Goal: Information Seeking & Learning: Learn about a topic

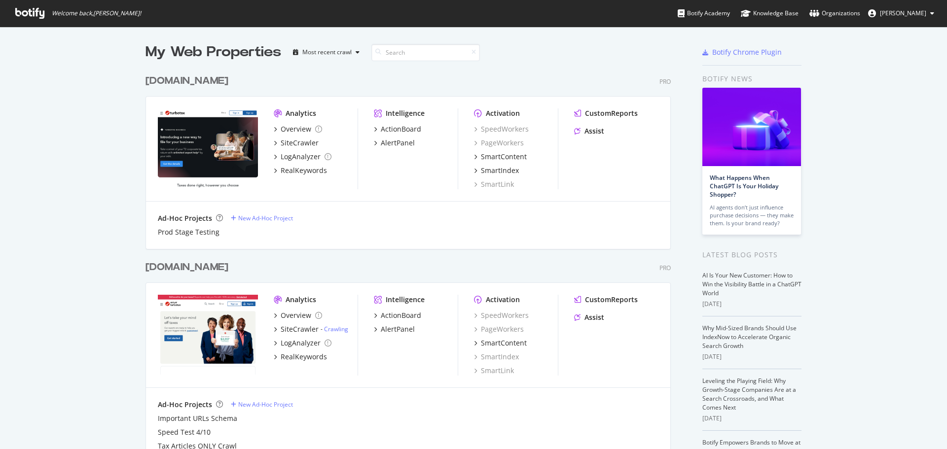
scroll to position [442, 932]
click at [580, 134] on div "Assist" at bounding box center [589, 131] width 30 height 10
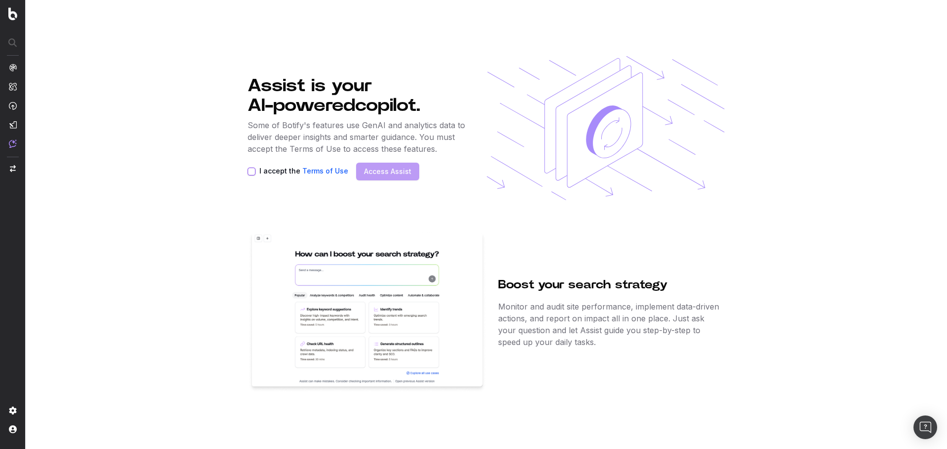
click at [252, 171] on button "I accept the Terms of Use" at bounding box center [251, 172] width 8 height 8
click at [371, 171] on link "Access Assist" at bounding box center [387, 172] width 47 height 10
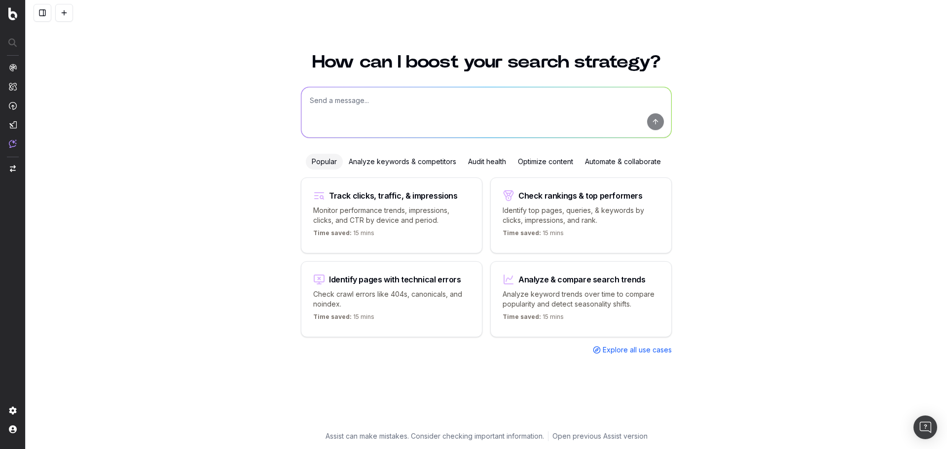
click at [620, 163] on div "Automate & collaborate" at bounding box center [623, 162] width 88 height 16
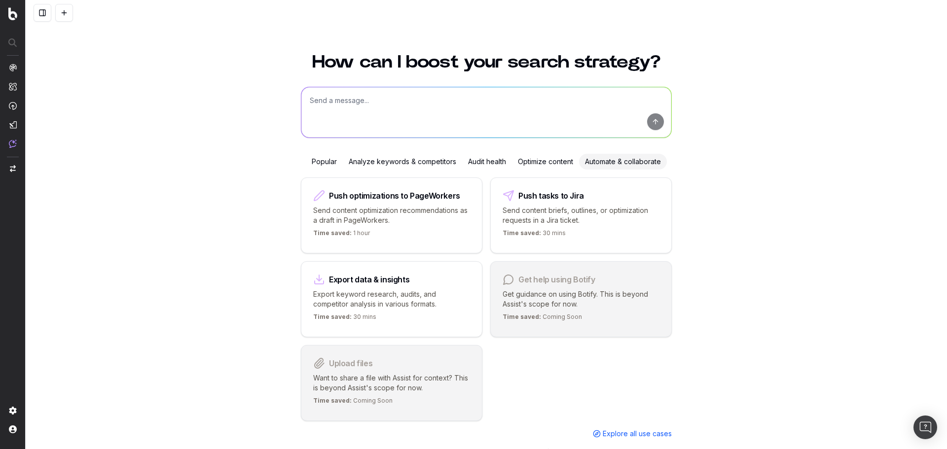
click at [320, 158] on div "Popular" at bounding box center [324, 162] width 37 height 16
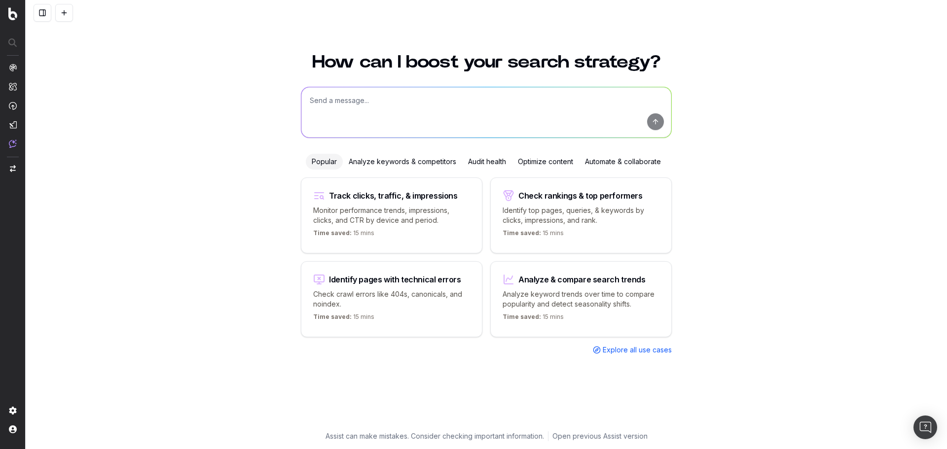
click at [546, 193] on div "Check rankings & top performers" at bounding box center [580, 196] width 124 height 8
type textarea "What are my top ranking pages?"
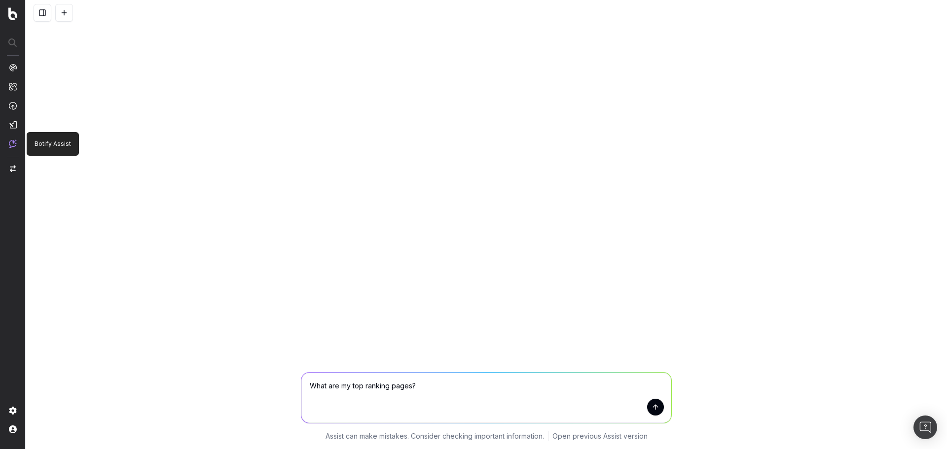
click at [11, 144] on img at bounding box center [13, 144] width 8 height 8
click at [13, 12] on img at bounding box center [12, 13] width 9 height 13
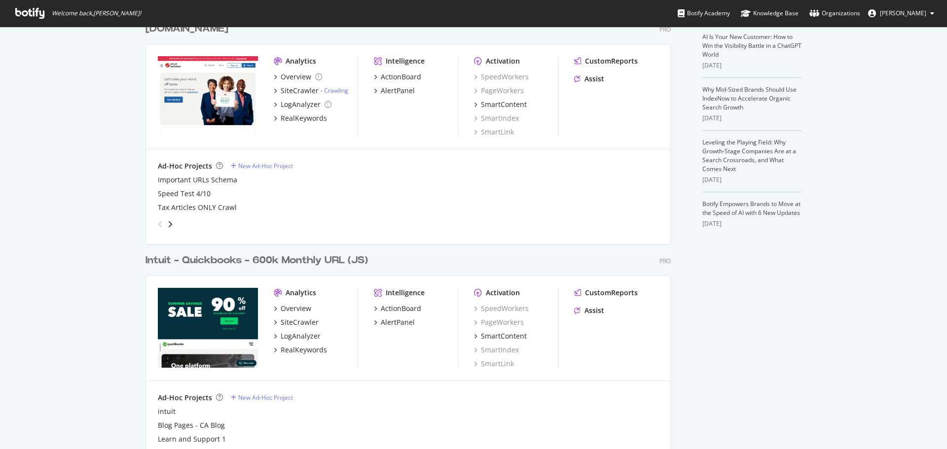
scroll to position [279, 0]
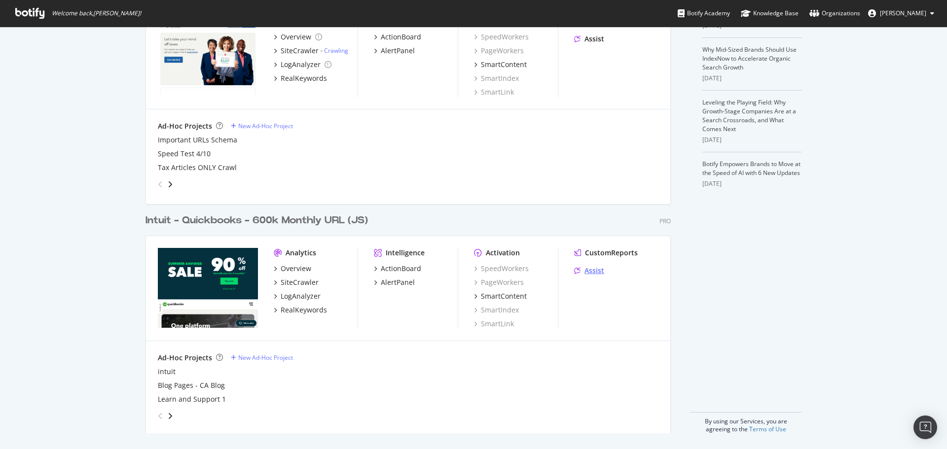
click at [592, 271] on div "Assist" at bounding box center [594, 271] width 20 height 10
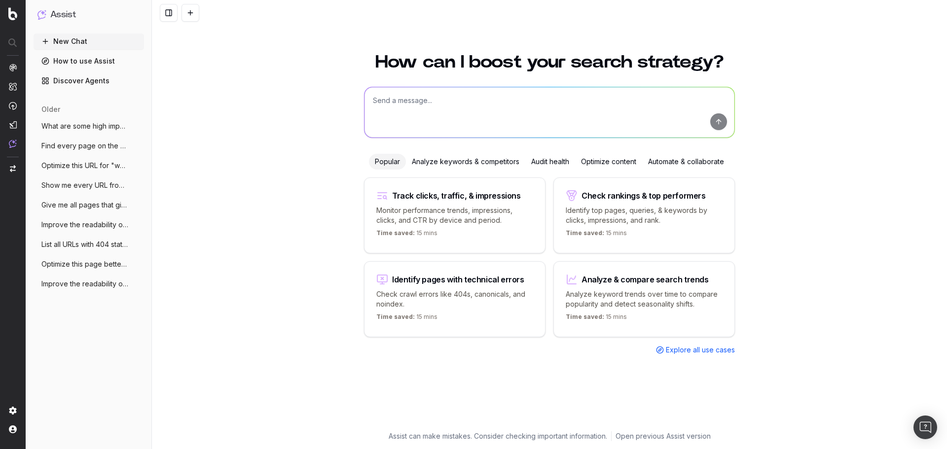
click at [56, 83] on link "Discover Agents" at bounding box center [89, 81] width 110 height 16
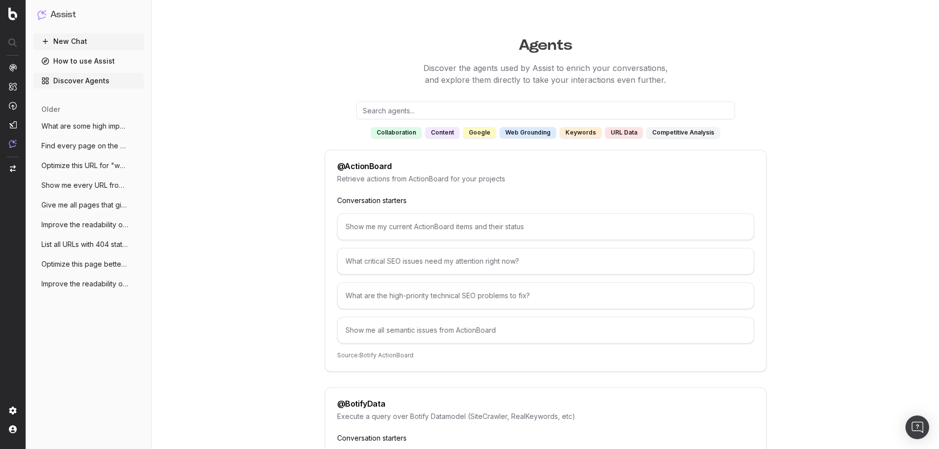
click at [528, 259] on div "What critical SEO issues need my attention right now?" at bounding box center [545, 261] width 417 height 27
click at [509, 261] on div "What critical SEO issues need my attention right now?" at bounding box center [545, 261] width 417 height 27
click at [81, 38] on button "New Chat" at bounding box center [89, 42] width 110 height 16
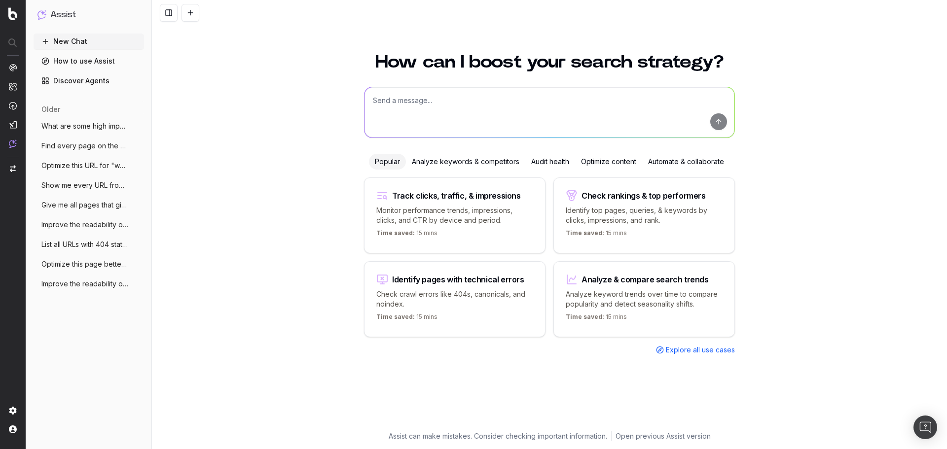
click at [425, 106] on textarea at bounding box center [549, 112] width 370 height 50
click at [623, 166] on div "Optimize content" at bounding box center [608, 162] width 67 height 16
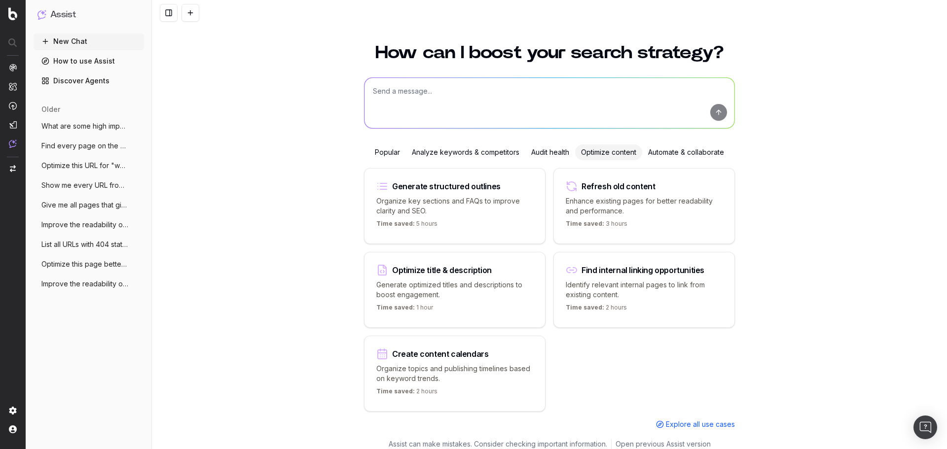
scroll to position [17, 0]
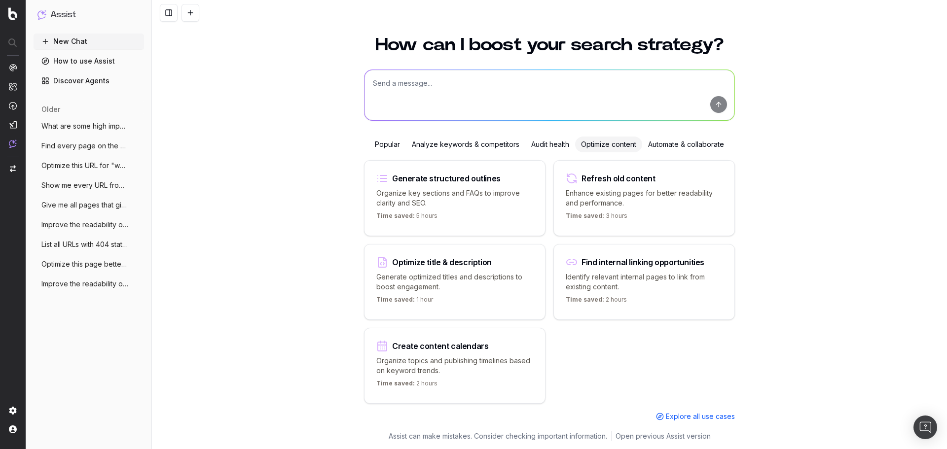
click at [643, 189] on p "Enhance existing pages for better readability and performance." at bounding box center [643, 198] width 157 height 20
type textarea "Improve the readability of"
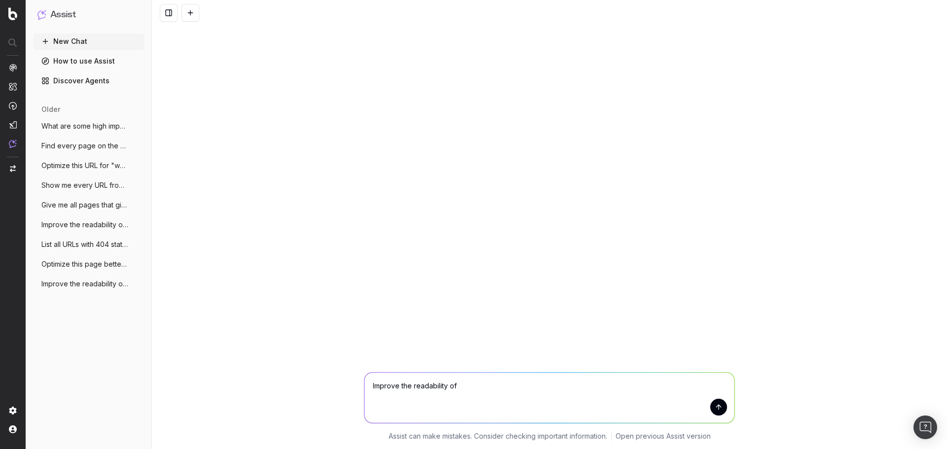
scroll to position [0, 0]
click at [506, 391] on textarea "Improve the readability of" at bounding box center [549, 398] width 370 height 50
click at [90, 61] on link "How to use Assist" at bounding box center [89, 61] width 110 height 16
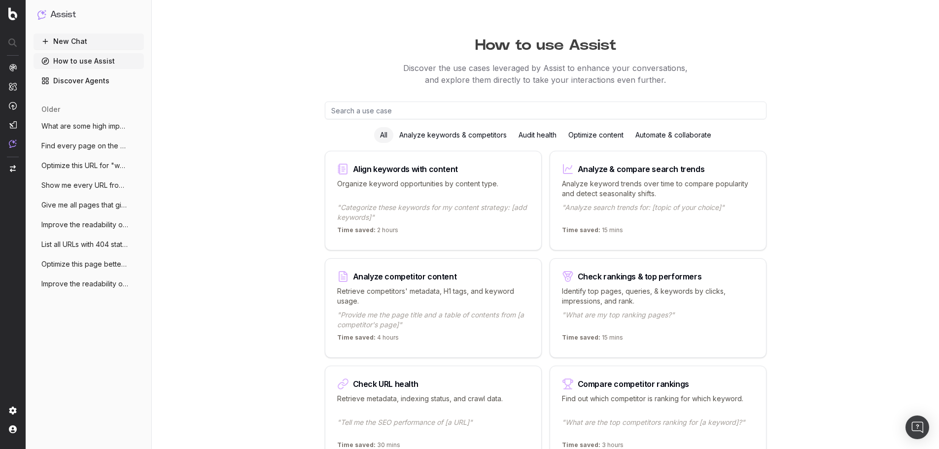
click at [425, 273] on div "Analyze competitor content" at bounding box center [405, 277] width 104 height 8
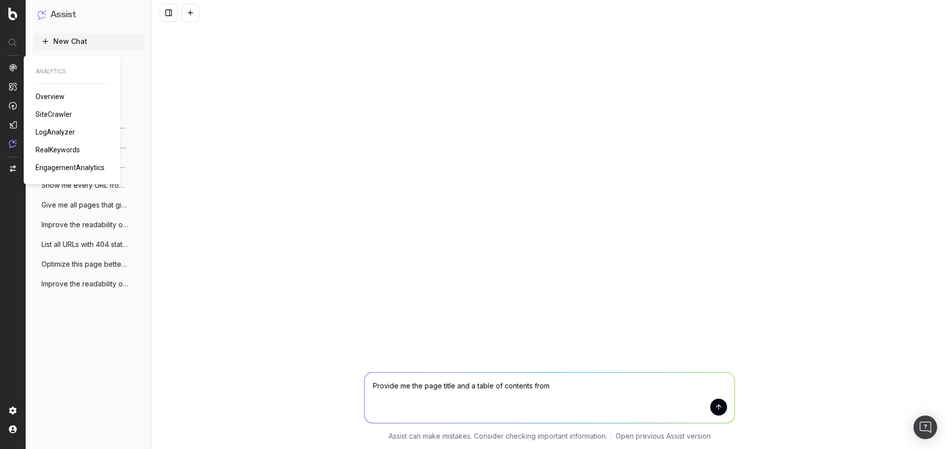
click at [54, 98] on span "Overview" at bounding box center [49, 97] width 29 height 8
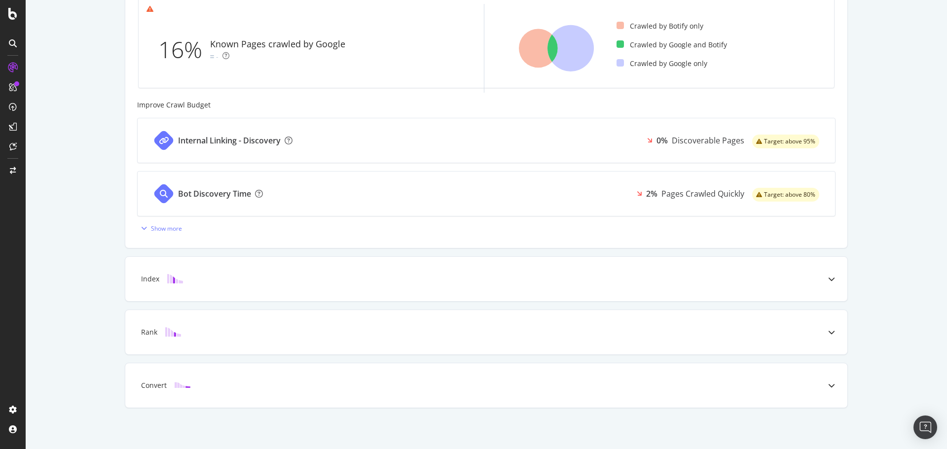
scroll to position [318, 0]
